Goal: Navigation & Orientation: Find specific page/section

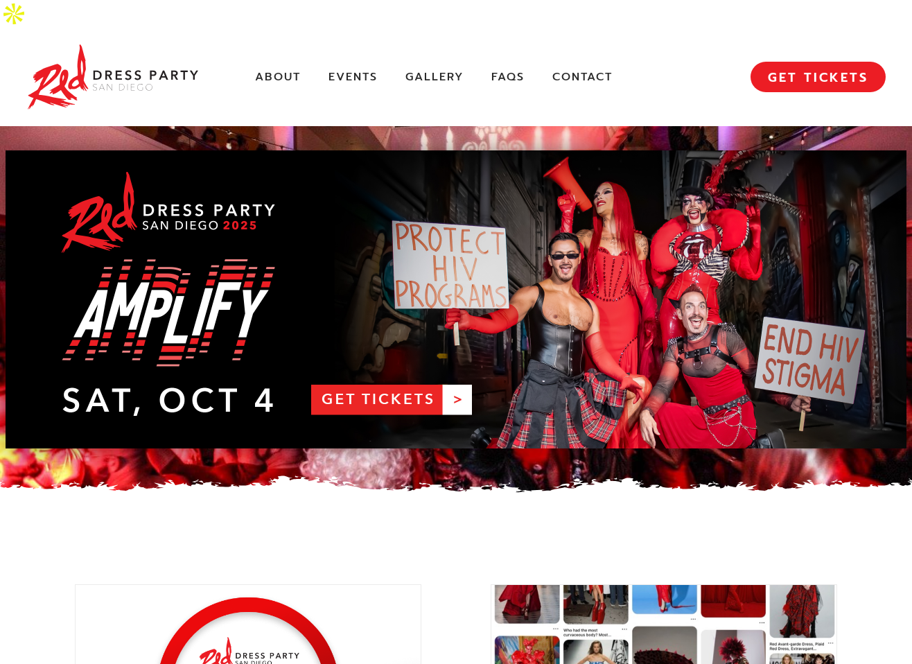
click at [391, 370] on link "RDPSD 2025 Banner" at bounding box center [456, 299] width 900 height 298
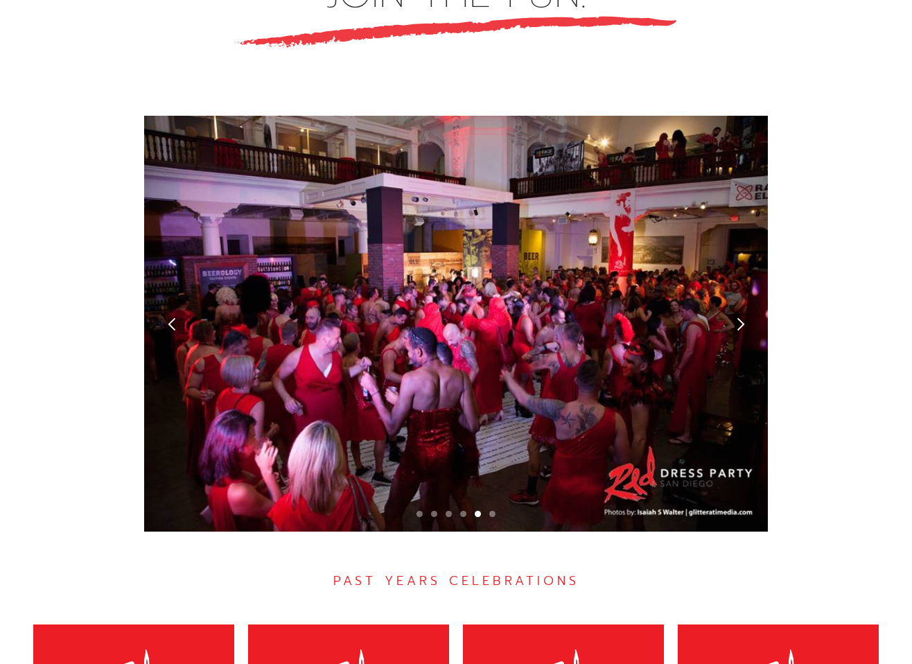
scroll to position [3890, 0]
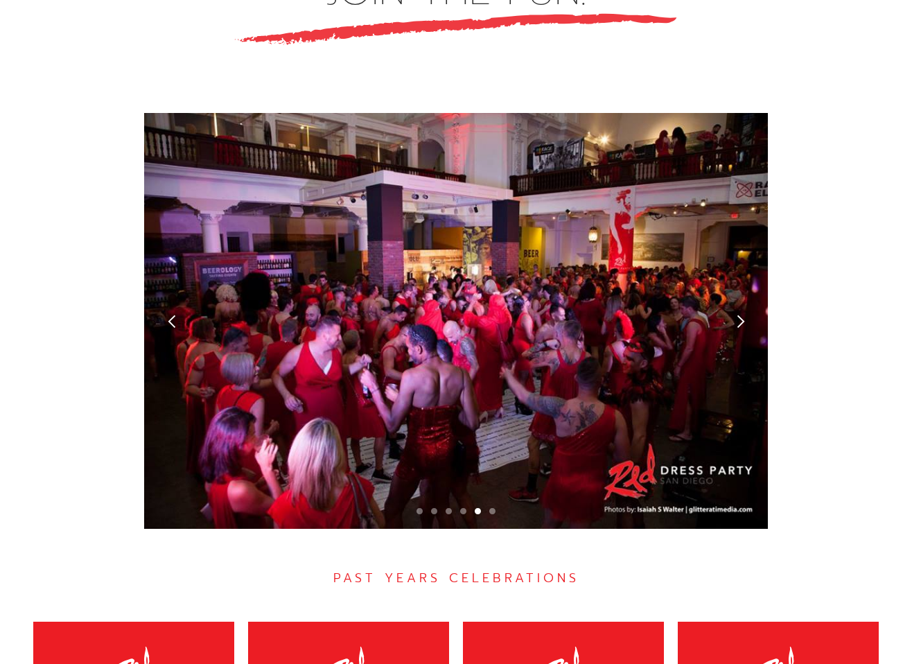
click at [170, 218] on div "previous slide" at bounding box center [171, 321] width 55 height 416
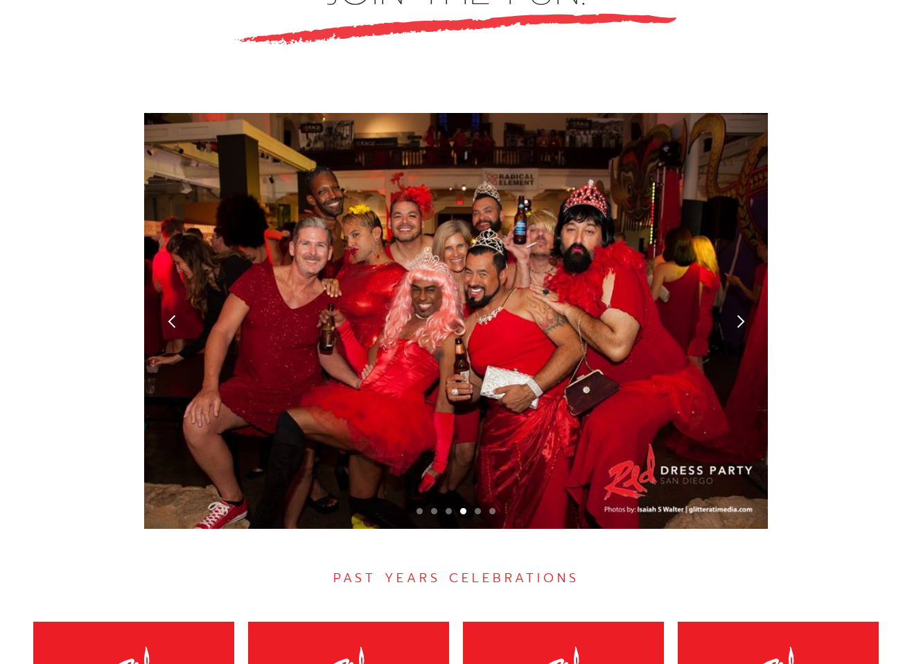
click at [740, 314] on div "next slide" at bounding box center [740, 321] width 15 height 15
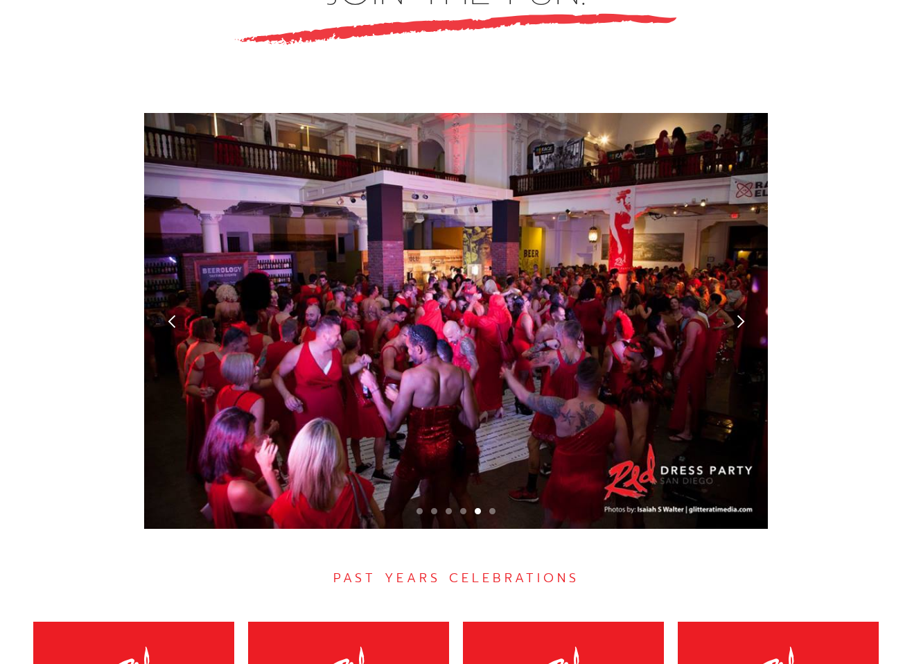
click at [740, 314] on div "next slide" at bounding box center [740, 321] width 15 height 15
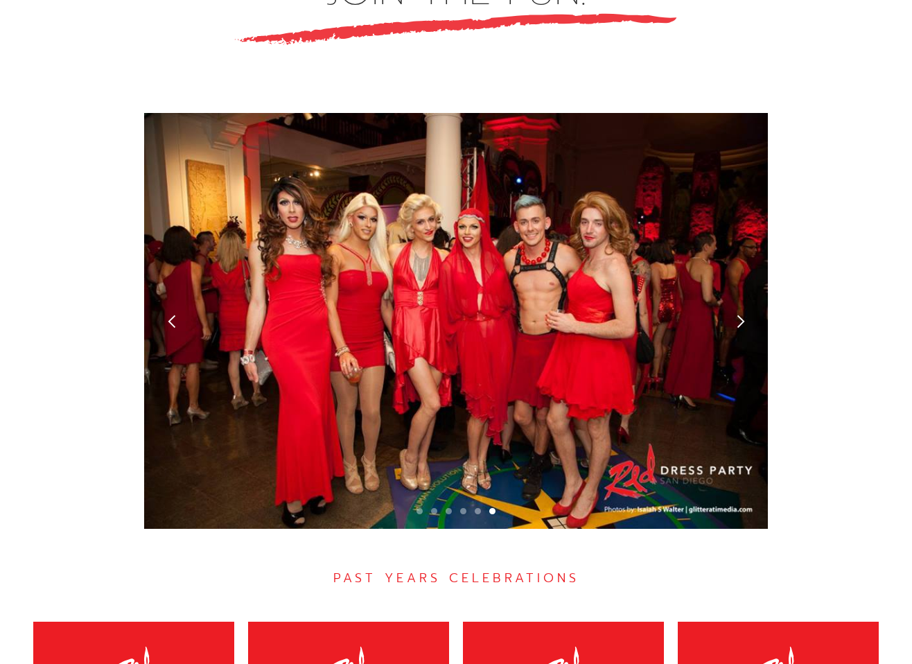
click at [740, 314] on div "next slide" at bounding box center [740, 321] width 15 height 15
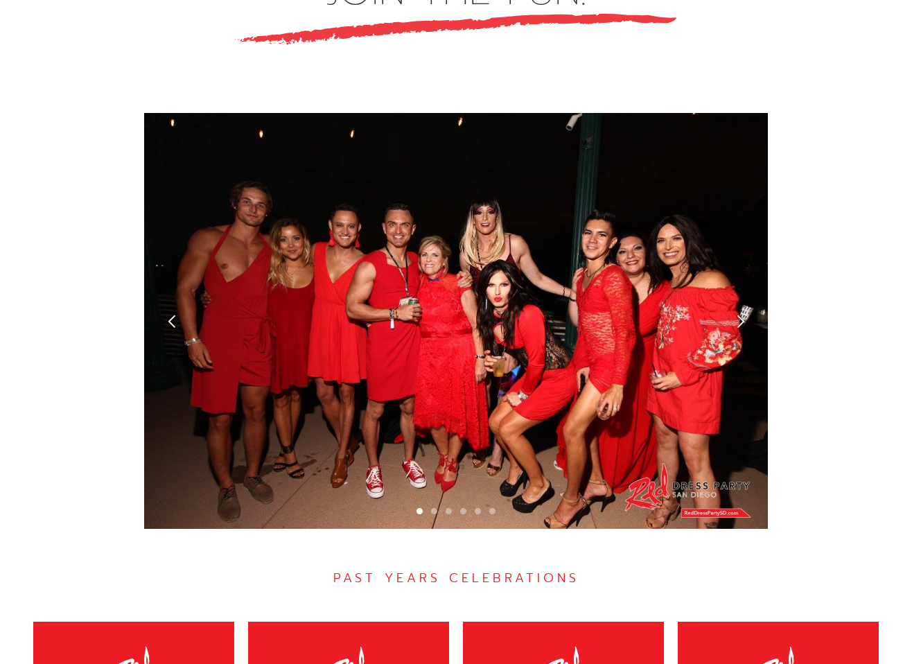
click at [740, 314] on div "next slide" at bounding box center [740, 321] width 15 height 15
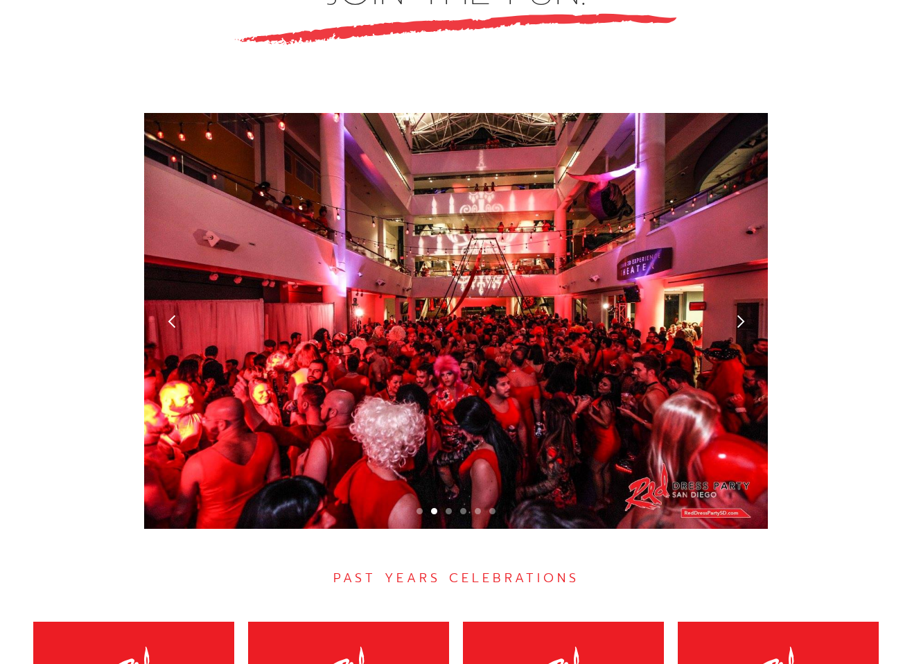
click at [740, 314] on div "next slide" at bounding box center [740, 321] width 15 height 15
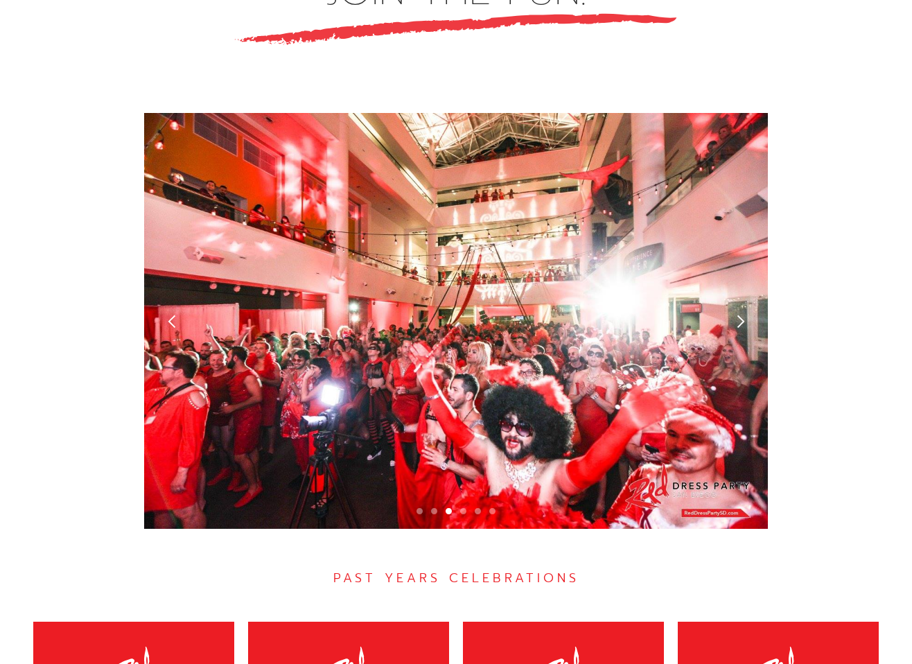
click at [740, 314] on div "next slide" at bounding box center [740, 321] width 15 height 15
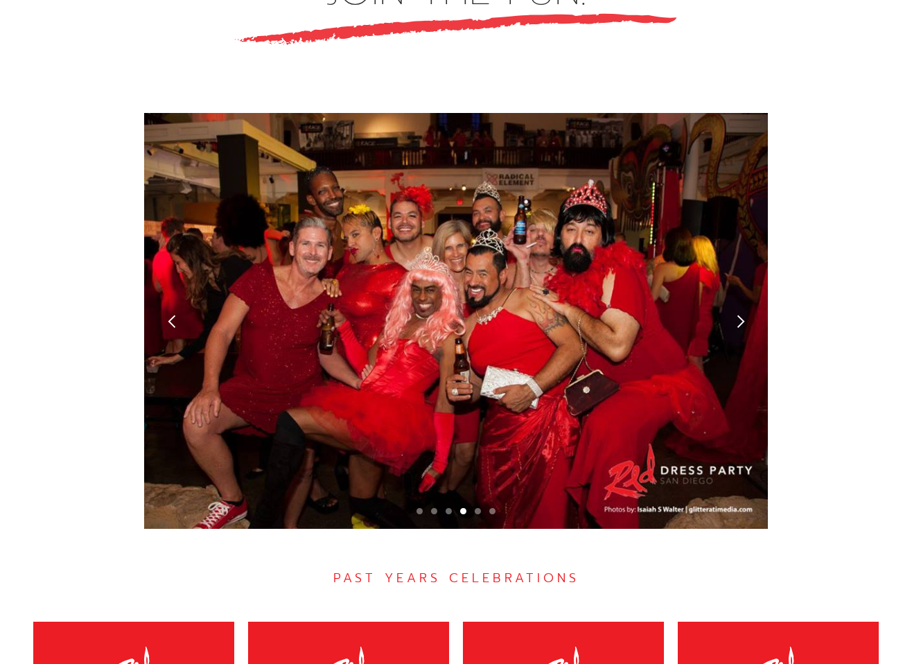
click at [740, 314] on div "next slide" at bounding box center [740, 321] width 15 height 15
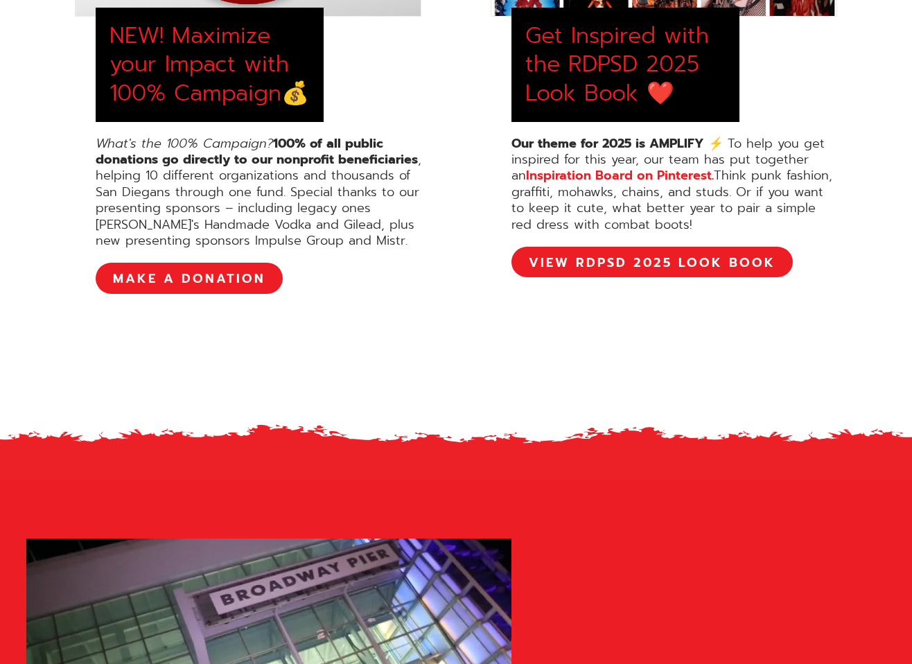
scroll to position [0, 0]
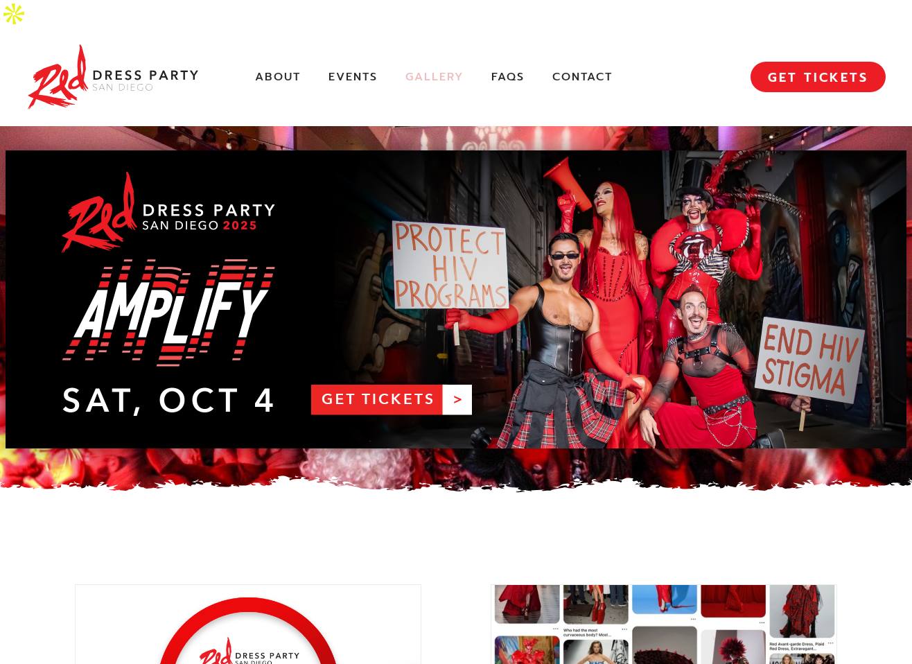
click at [438, 70] on link "Gallery" at bounding box center [434, 77] width 58 height 15
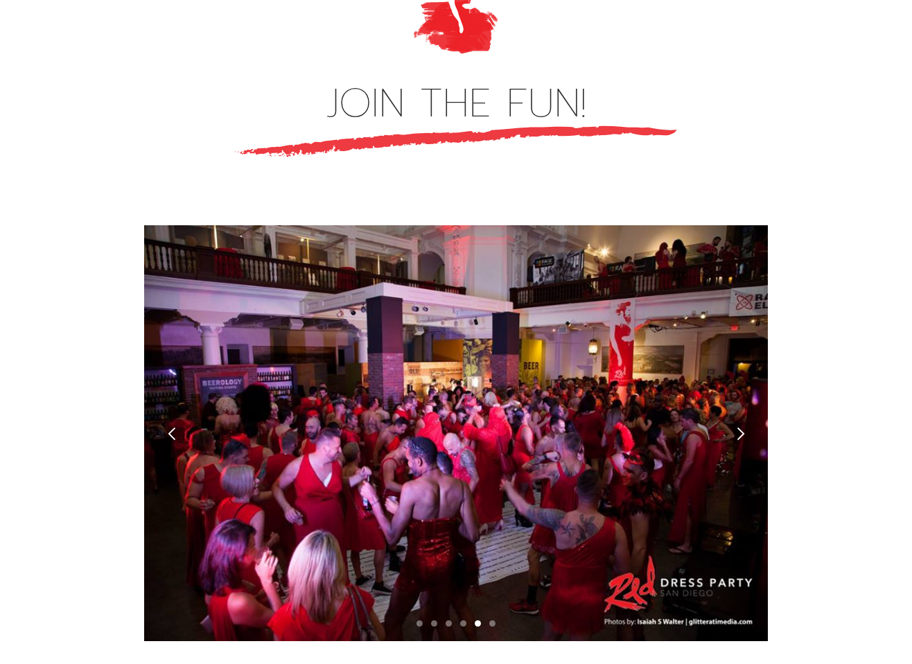
scroll to position [3782, 0]
